Goal: Browse casually

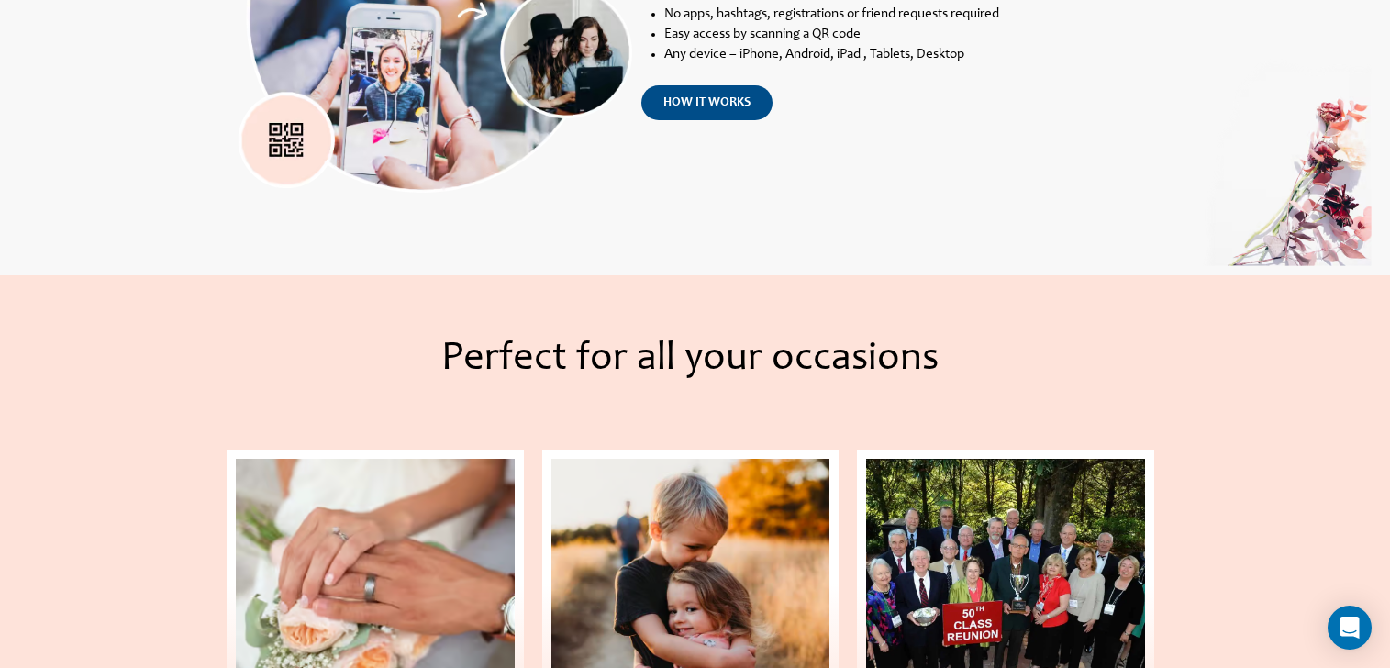
scroll to position [2348, 0]
